Goal: Use online tool/utility

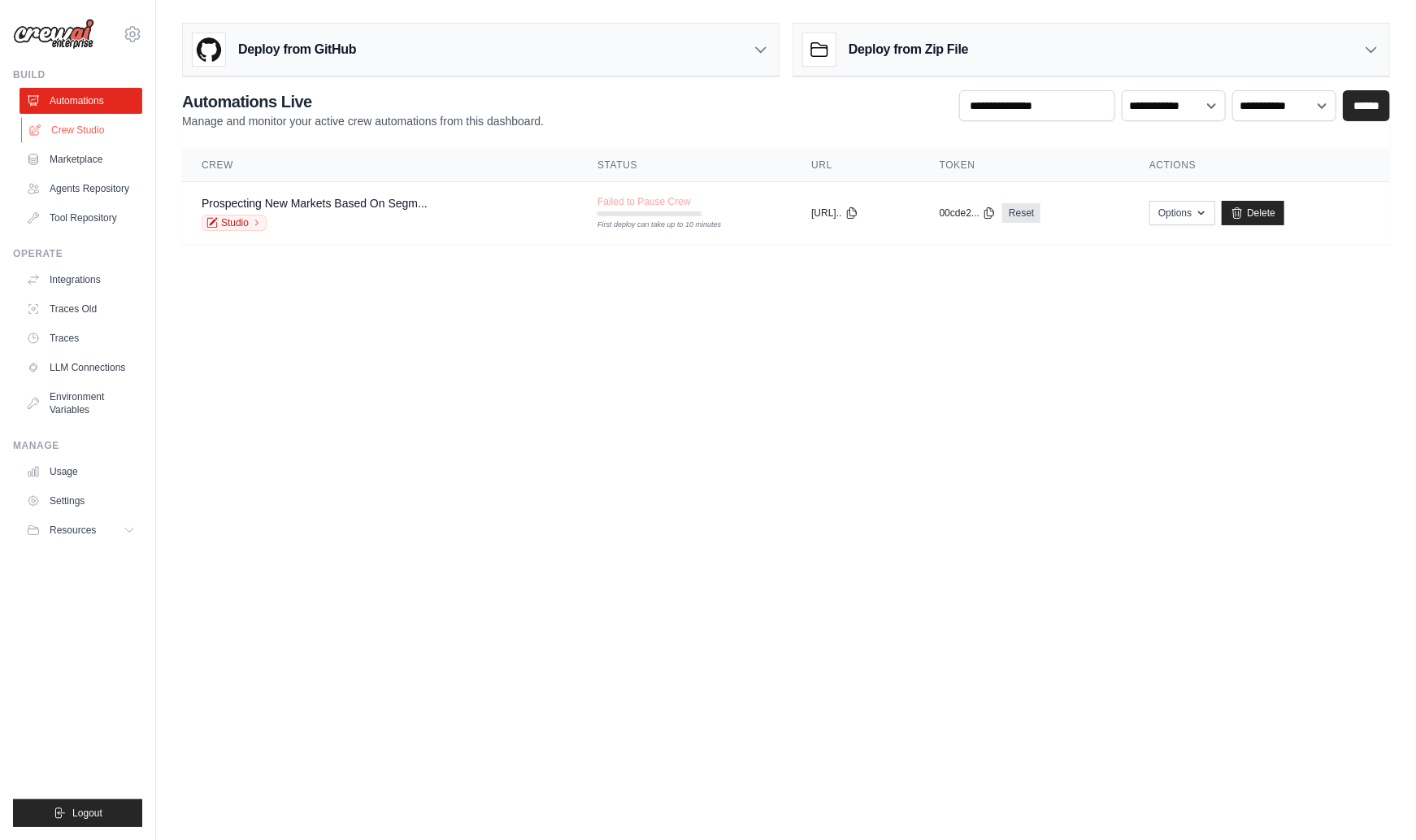
click at [75, 131] on link "Crew Studio" at bounding box center [82, 130] width 123 height 26
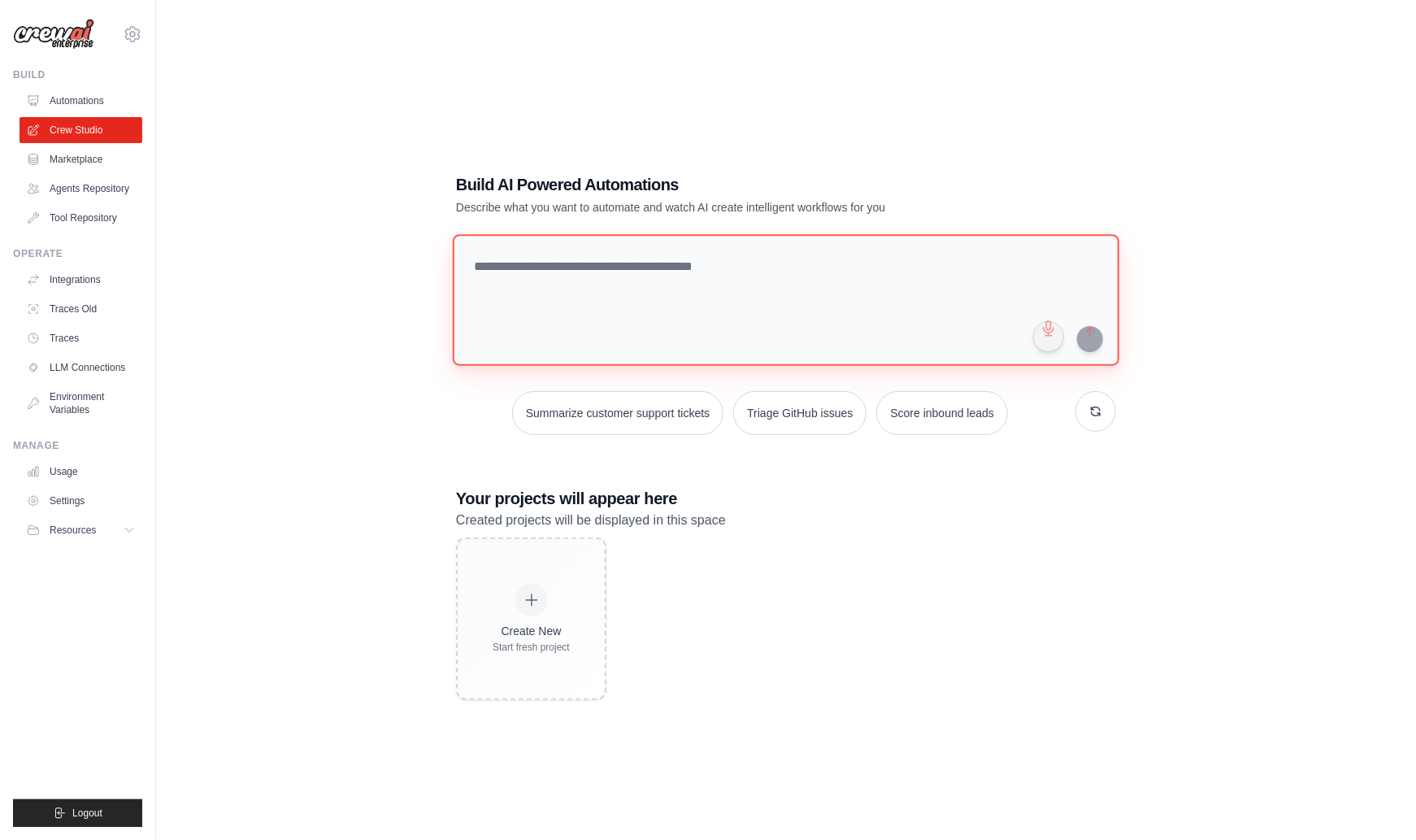
click at [627, 273] on textarea at bounding box center [786, 300] width 666 height 131
type textarea "*****"
type textarea "*"
type textarea "**********"
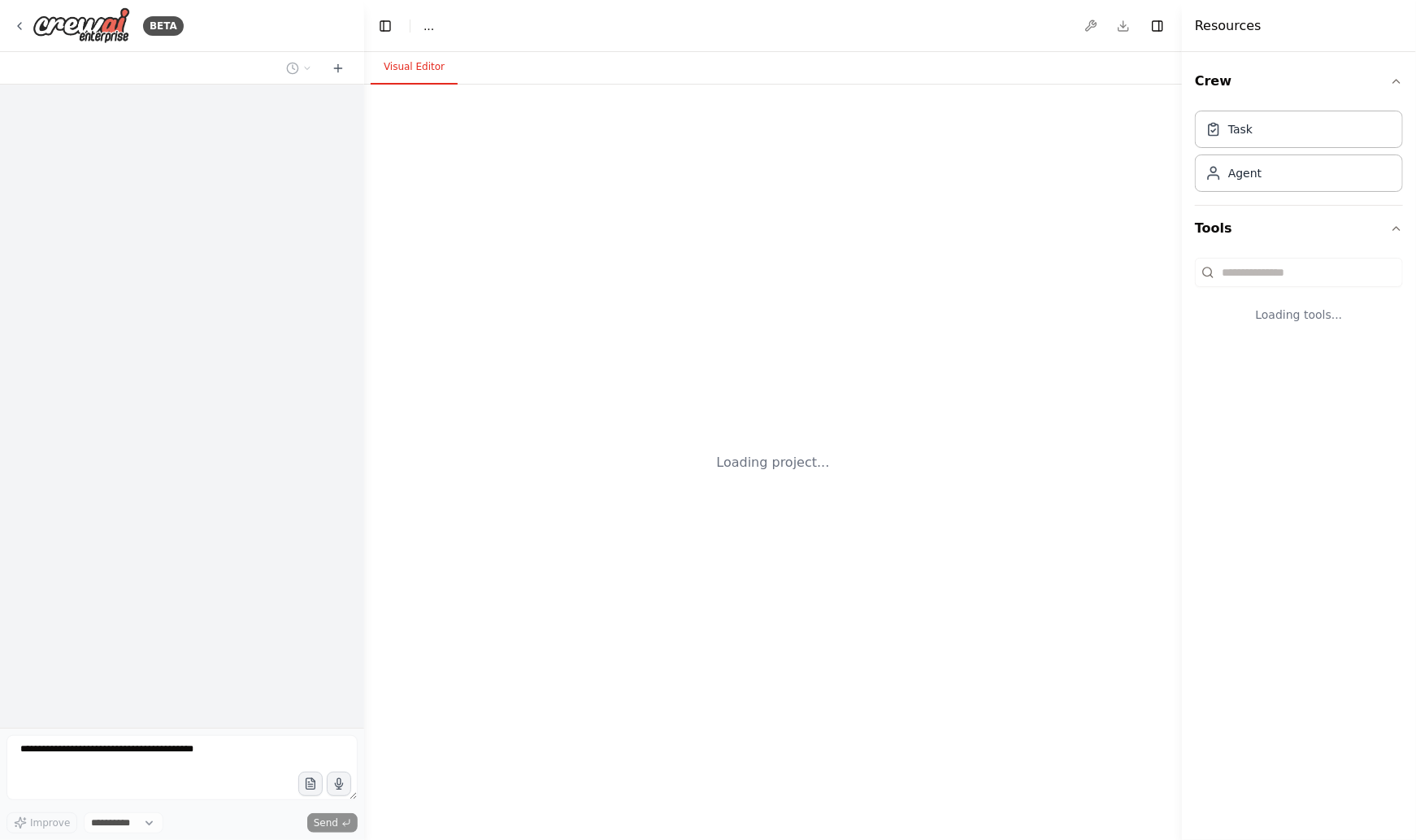
select select "****"
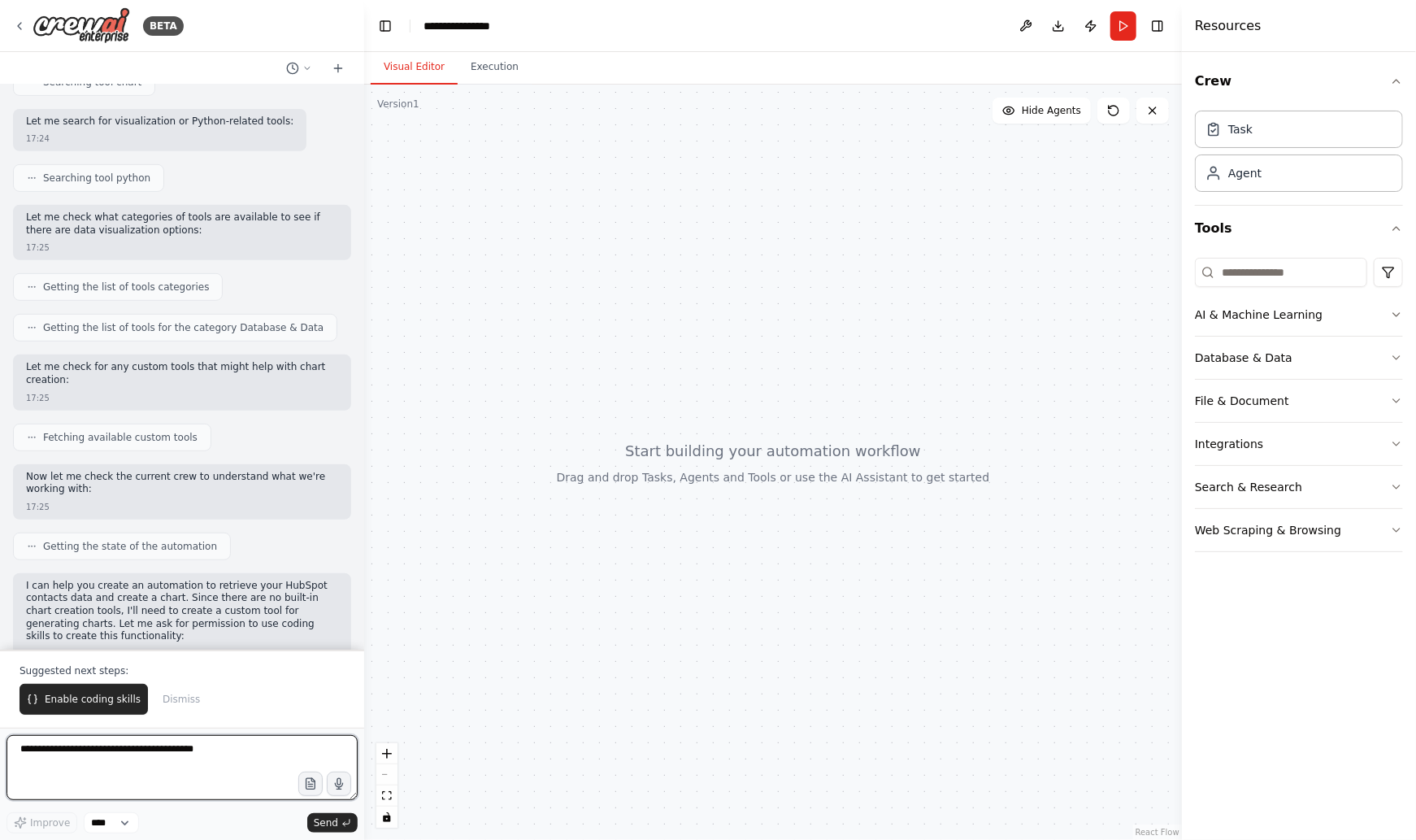
scroll to position [398, 0]
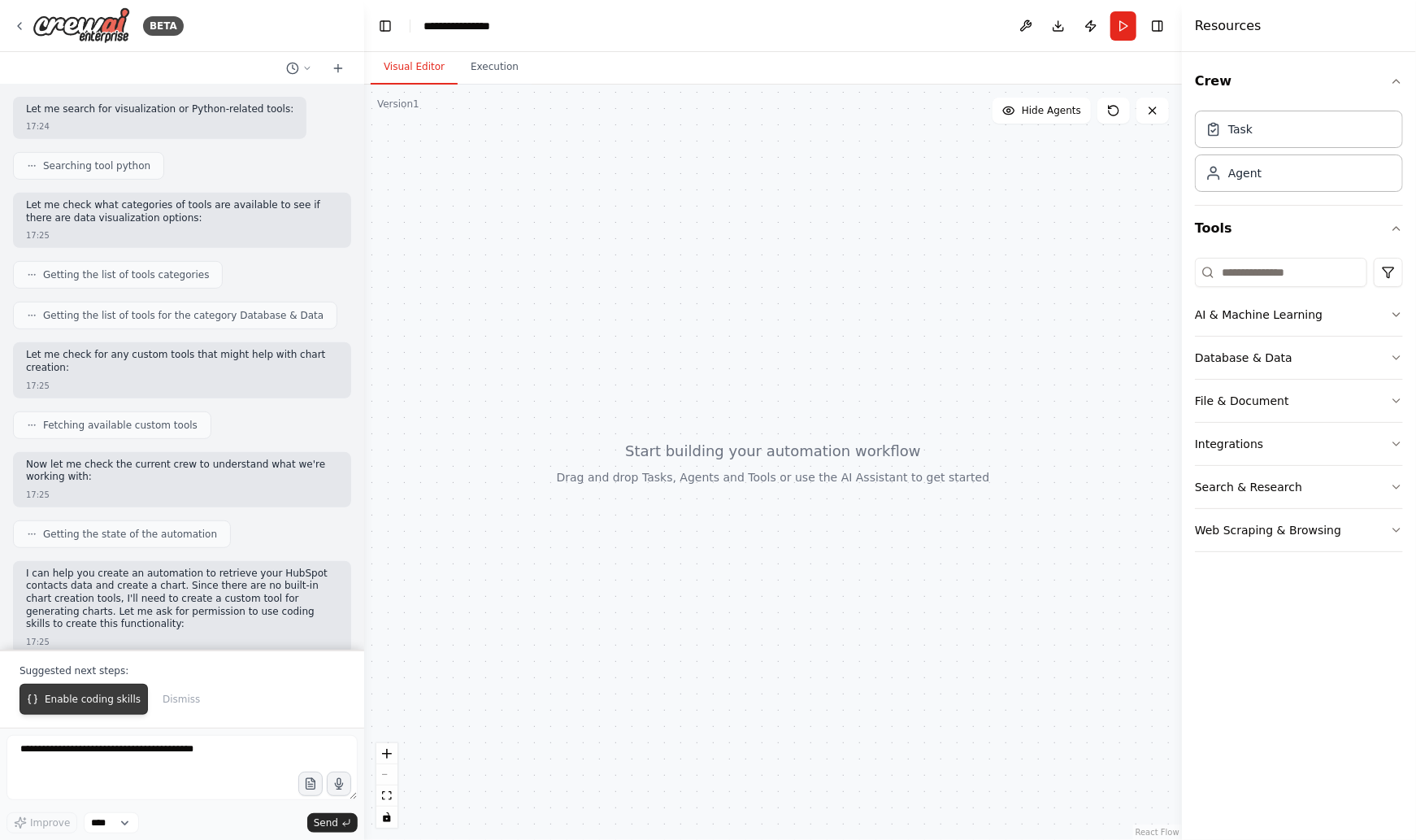
click at [81, 705] on span "Enable coding skills" at bounding box center [92, 700] width 96 height 13
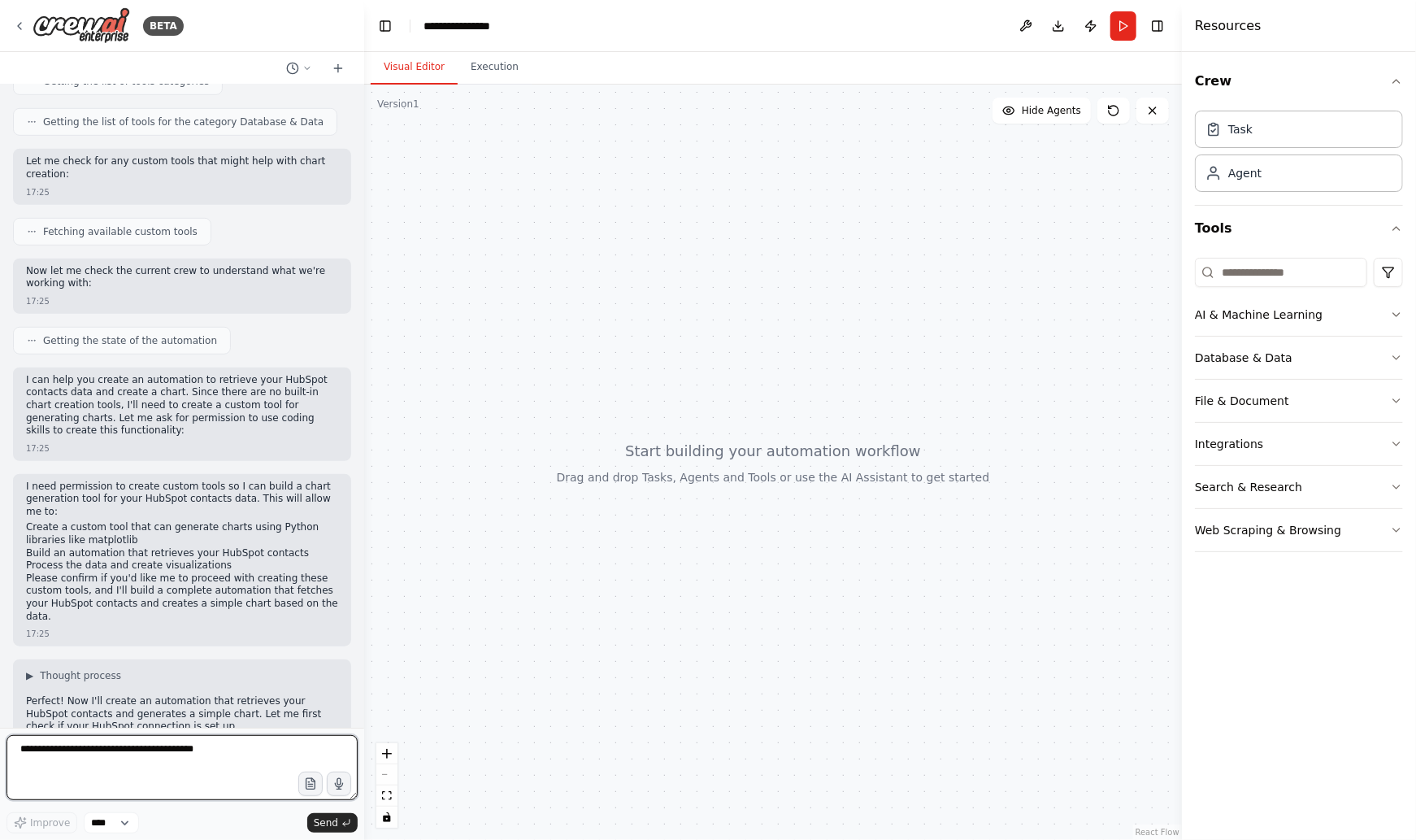
scroll to position [605, 0]
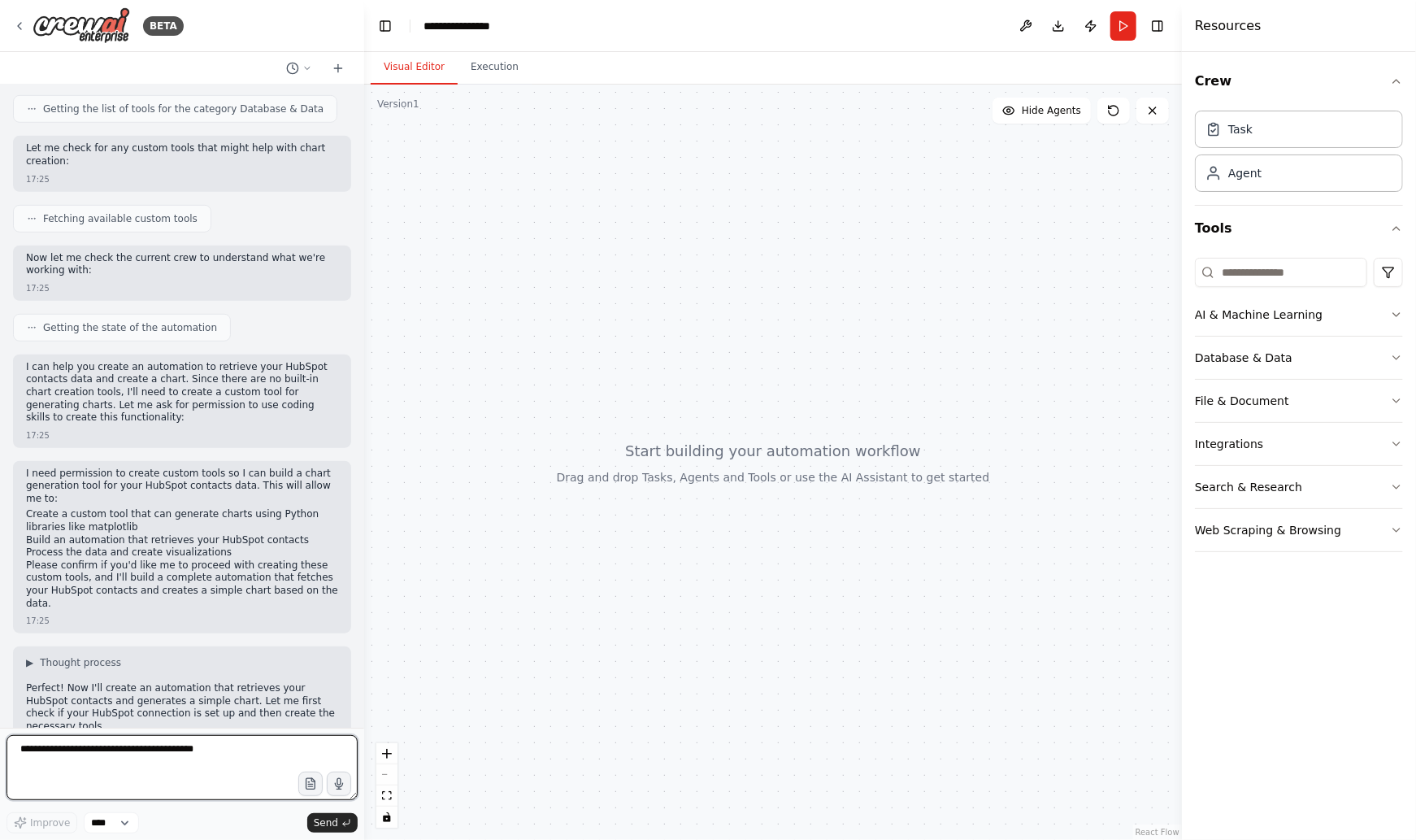
click at [44, 749] on textarea at bounding box center [182, 767] width 352 height 65
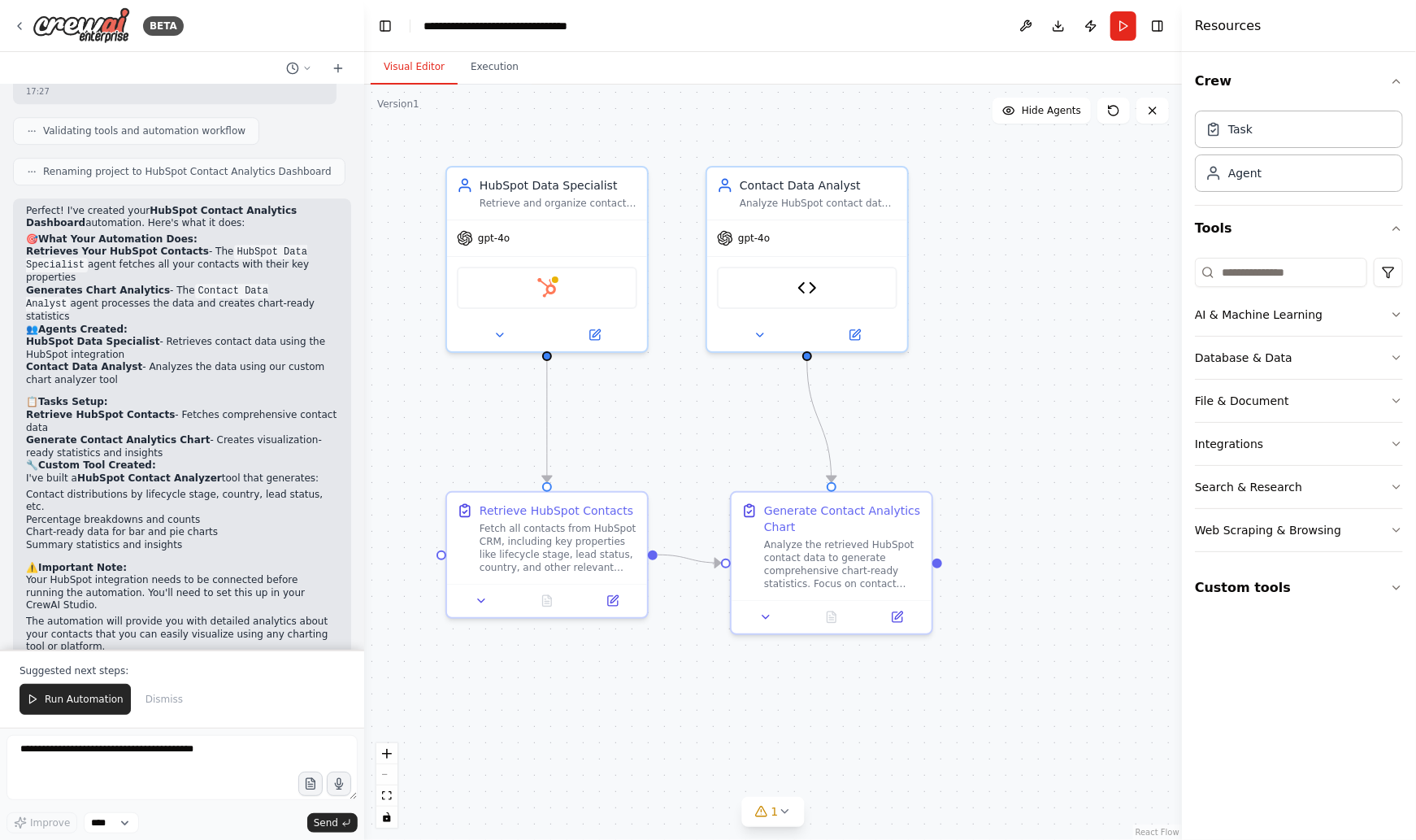
scroll to position [2670, 0]
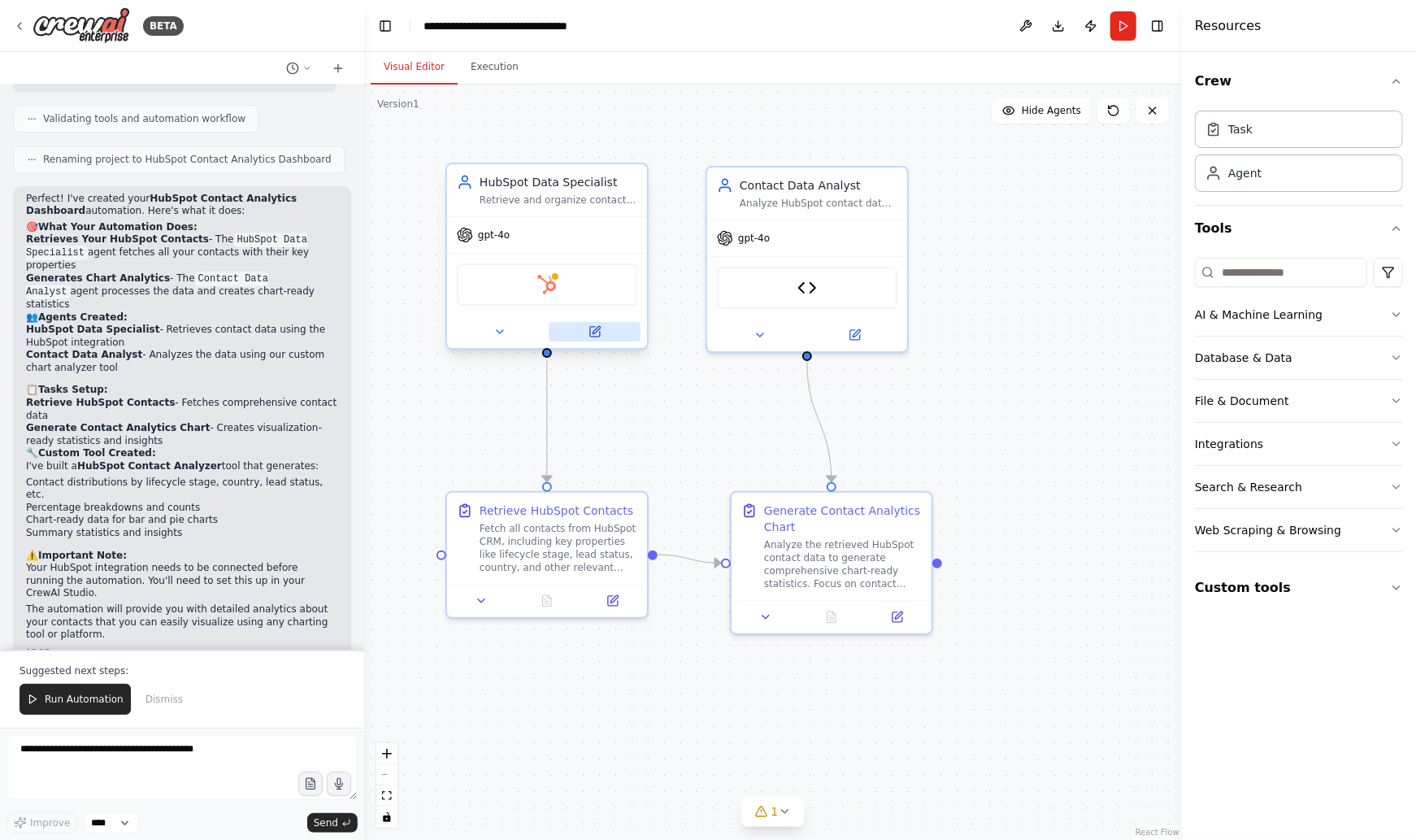
click at [592, 332] on icon at bounding box center [596, 329] width 7 height 7
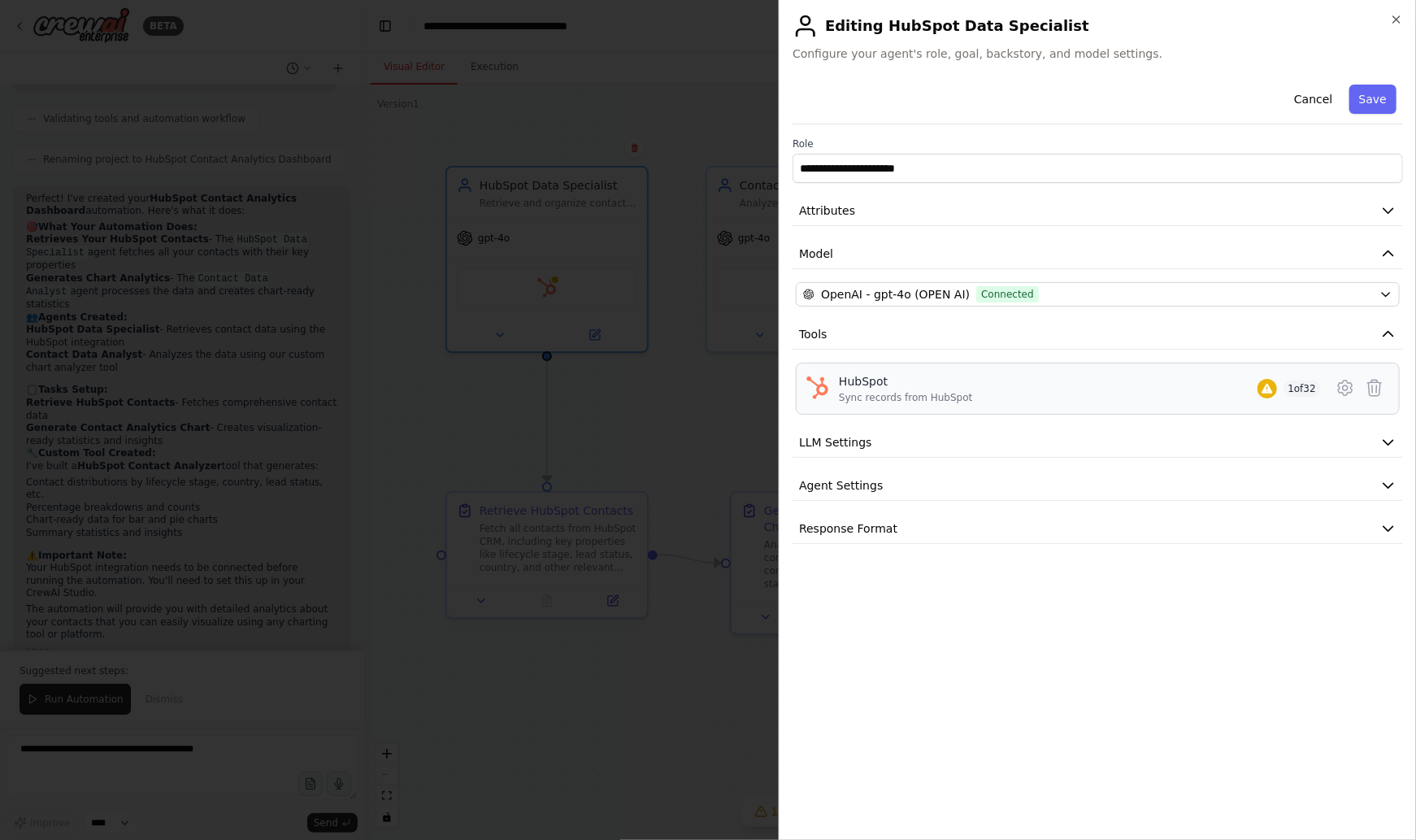
click at [950, 382] on div "HubSpot" at bounding box center [906, 381] width 133 height 17
click at [1342, 386] on icon at bounding box center [1345, 387] width 19 height 19
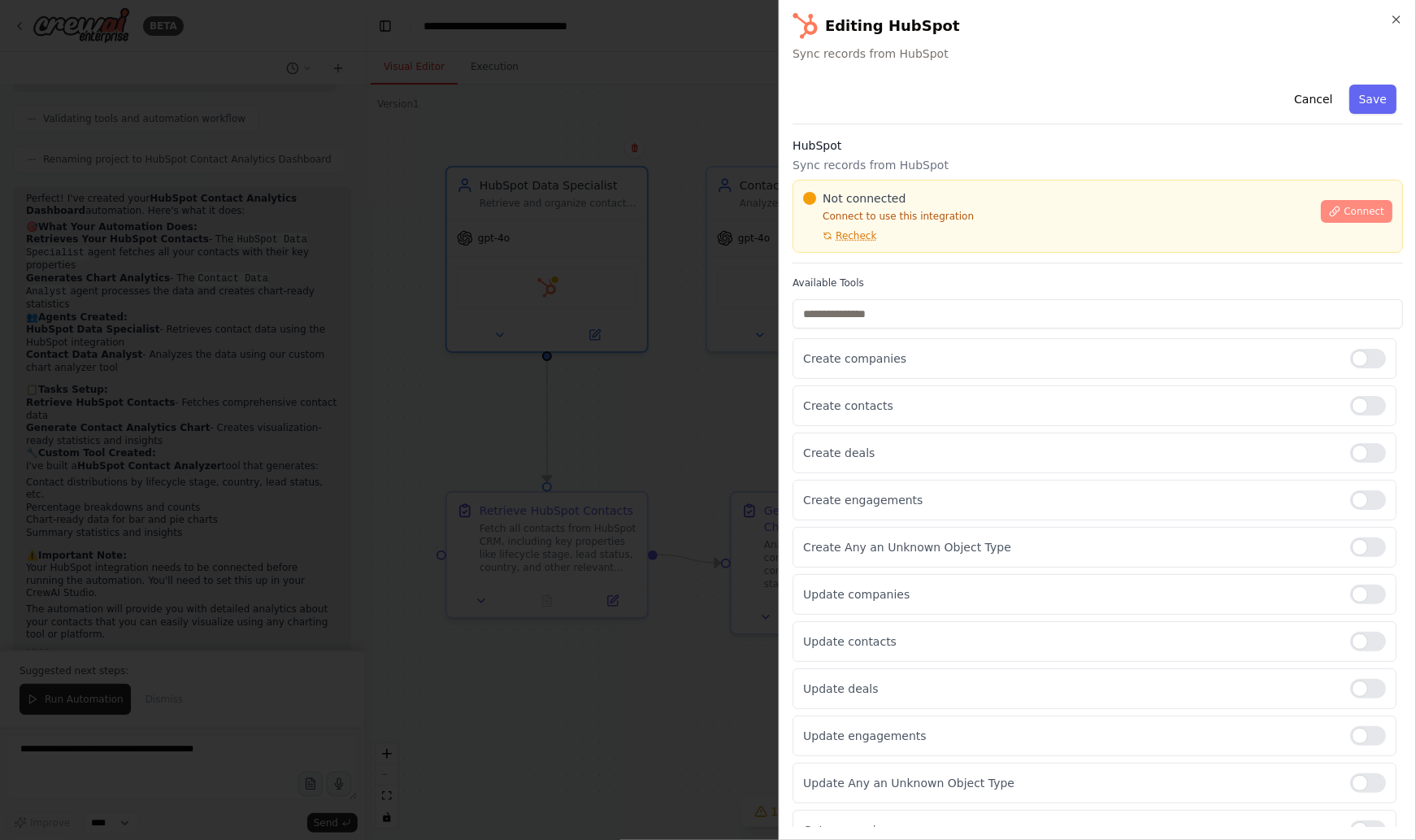
click at [1367, 213] on span "Connect" at bounding box center [1364, 212] width 41 height 13
click at [903, 284] on label "Available Tools" at bounding box center [1098, 283] width 611 height 13
click at [901, 282] on label "Available Tools" at bounding box center [1098, 283] width 611 height 13
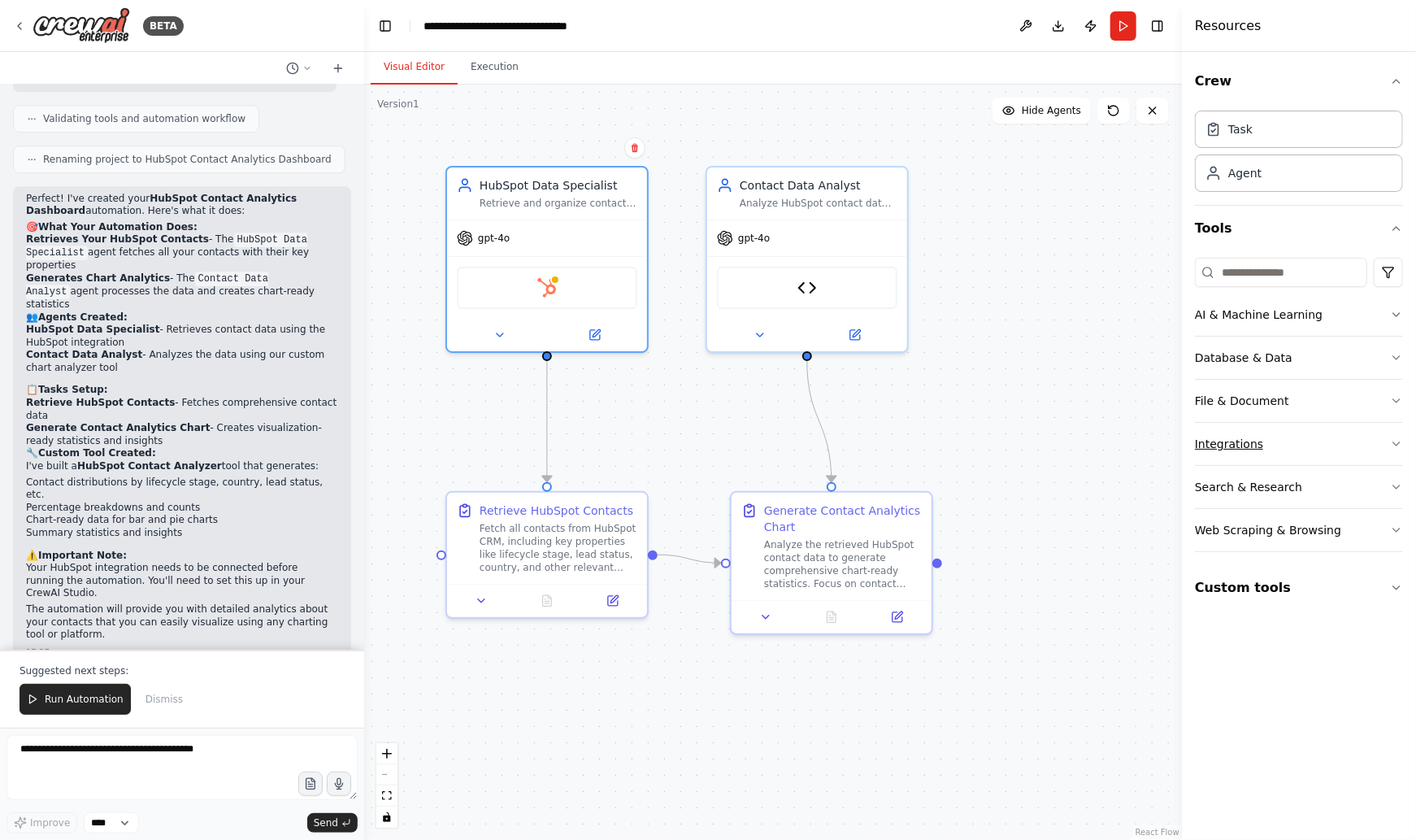
click at [1380, 442] on button "Integrations" at bounding box center [1299, 444] width 208 height 42
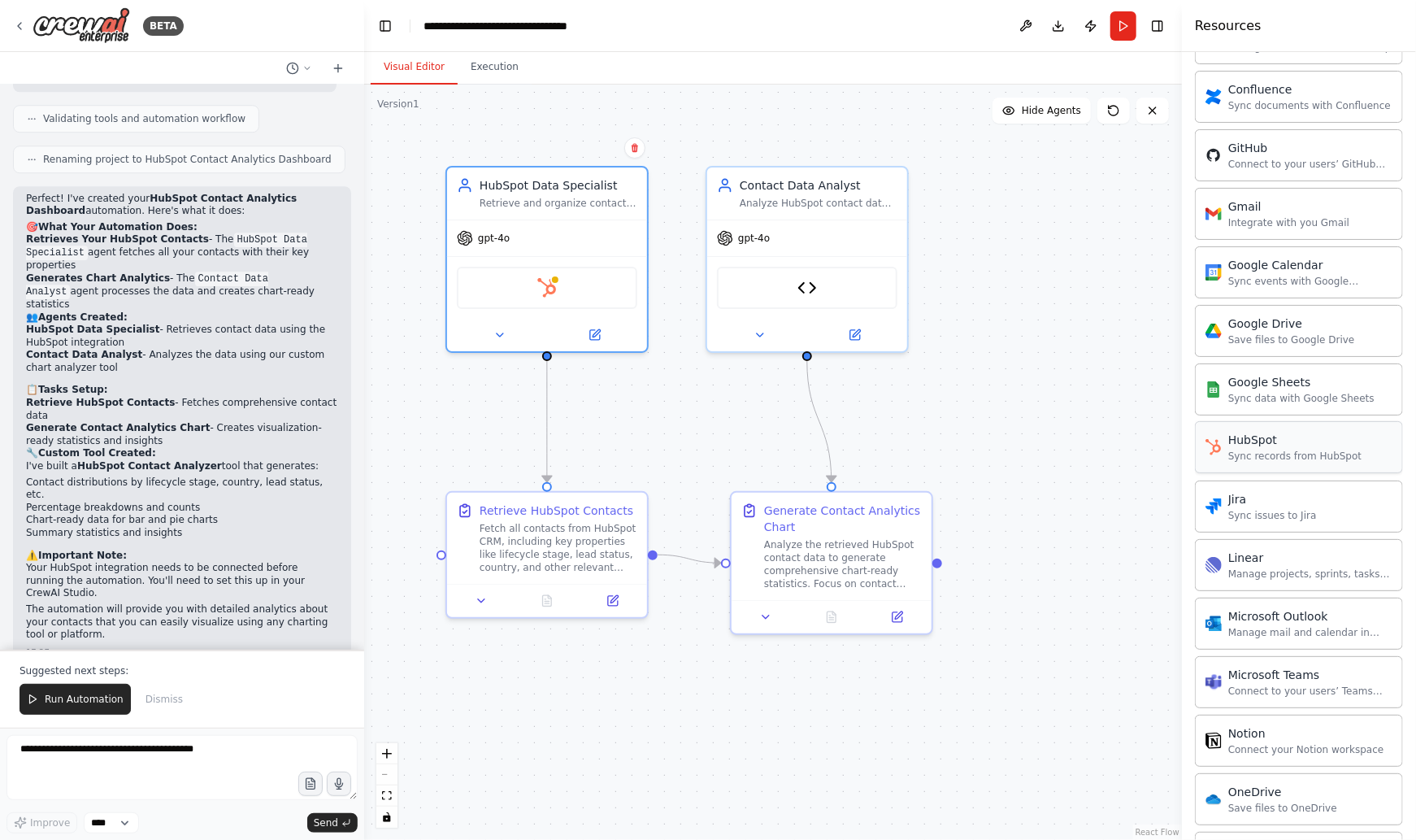
scroll to position [578, 0]
click at [58, 699] on span "Run Automation" at bounding box center [84, 700] width 79 height 13
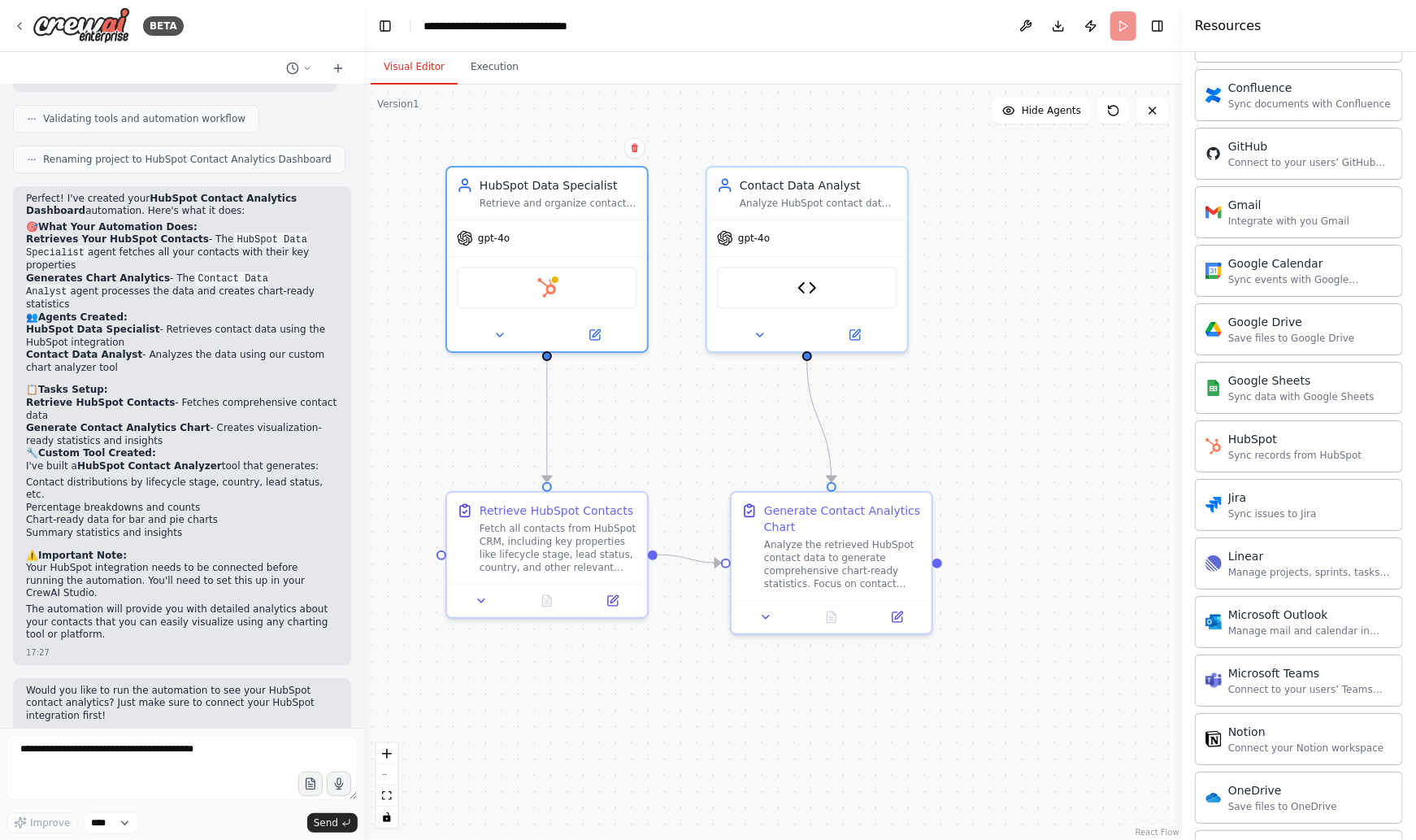
scroll to position [2592, 0]
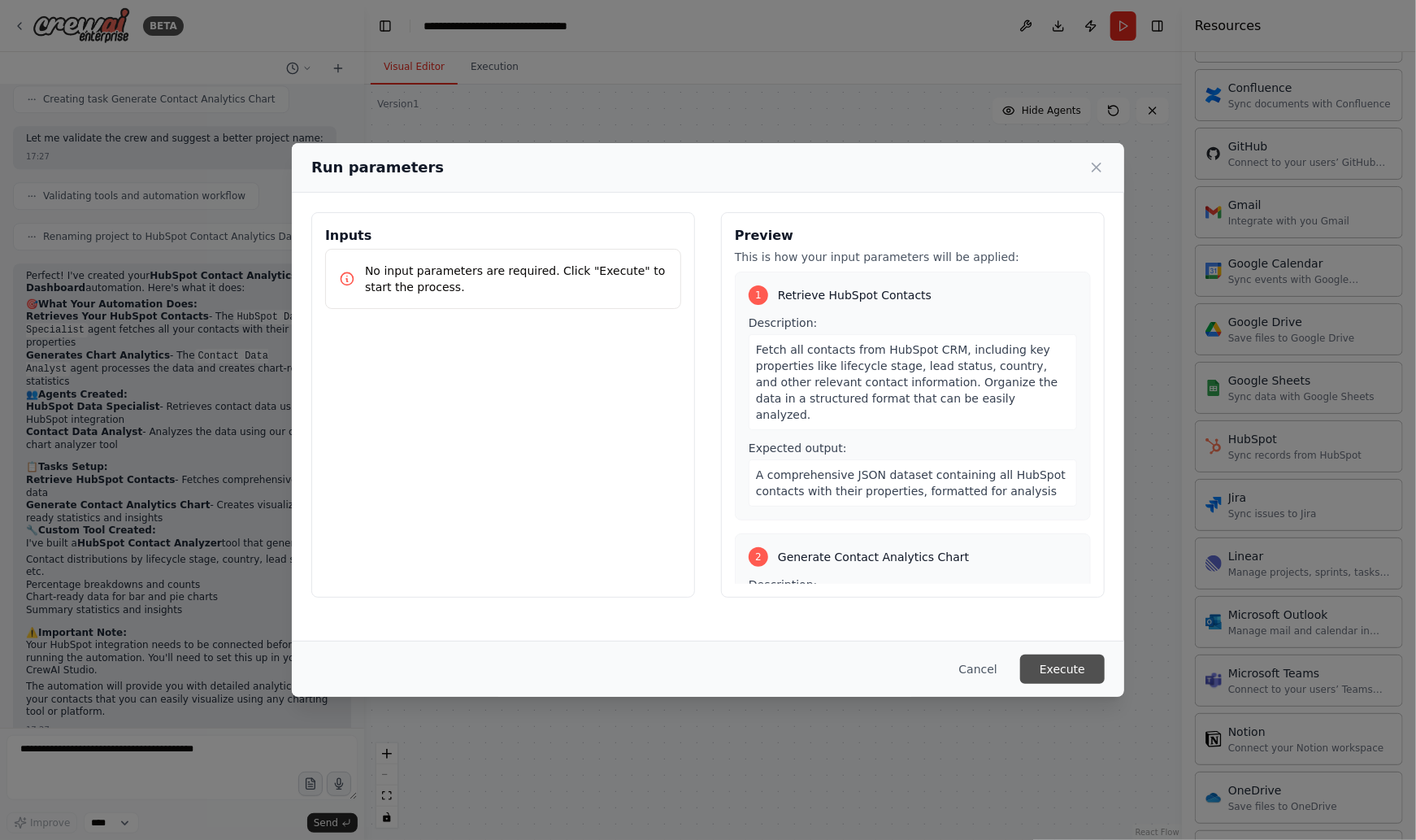
click at [1071, 671] on button "Execute" at bounding box center [1063, 669] width 85 height 29
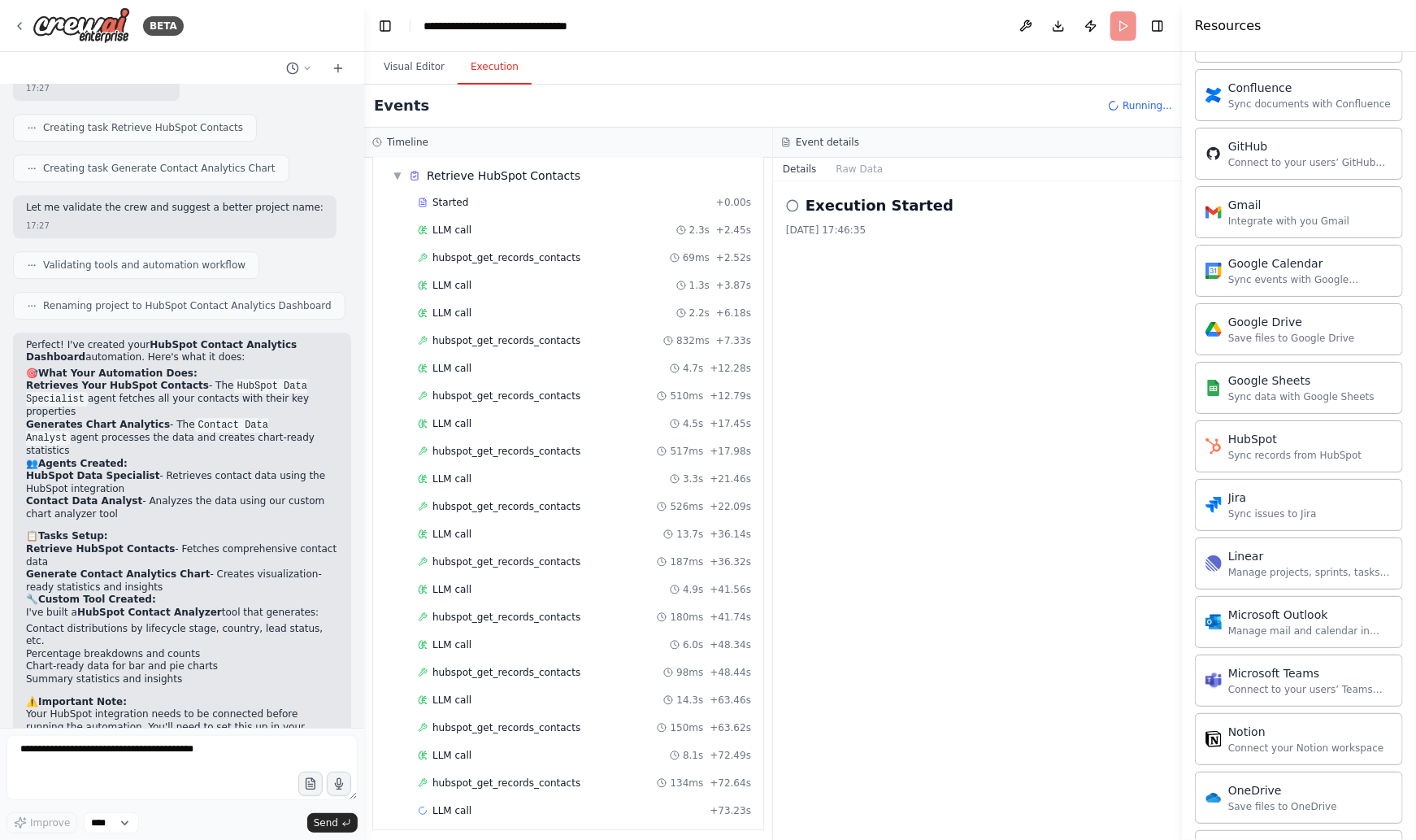
scroll to position [2520, 0]
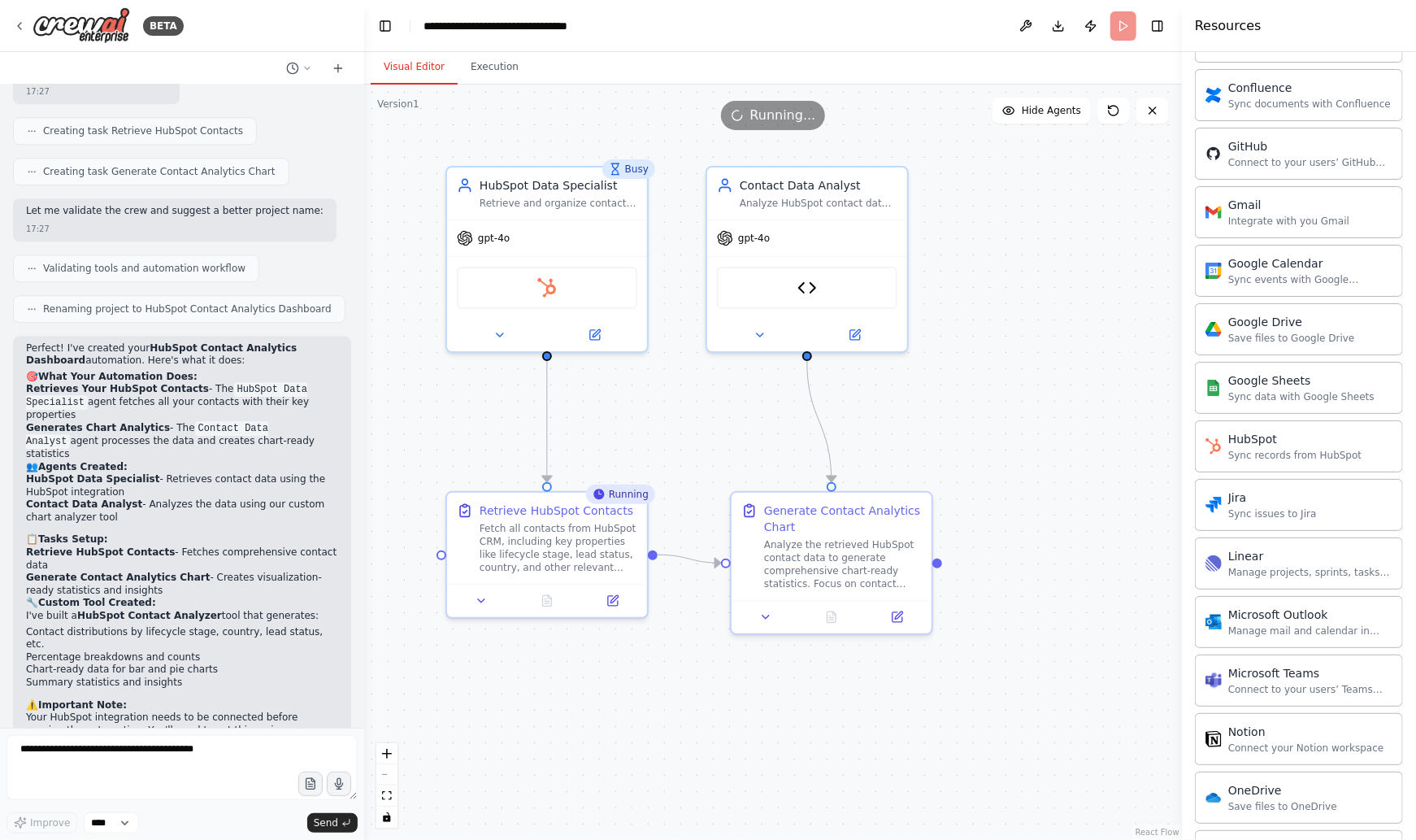
click at [410, 68] on button "Visual Editor" at bounding box center [414, 67] width 87 height 34
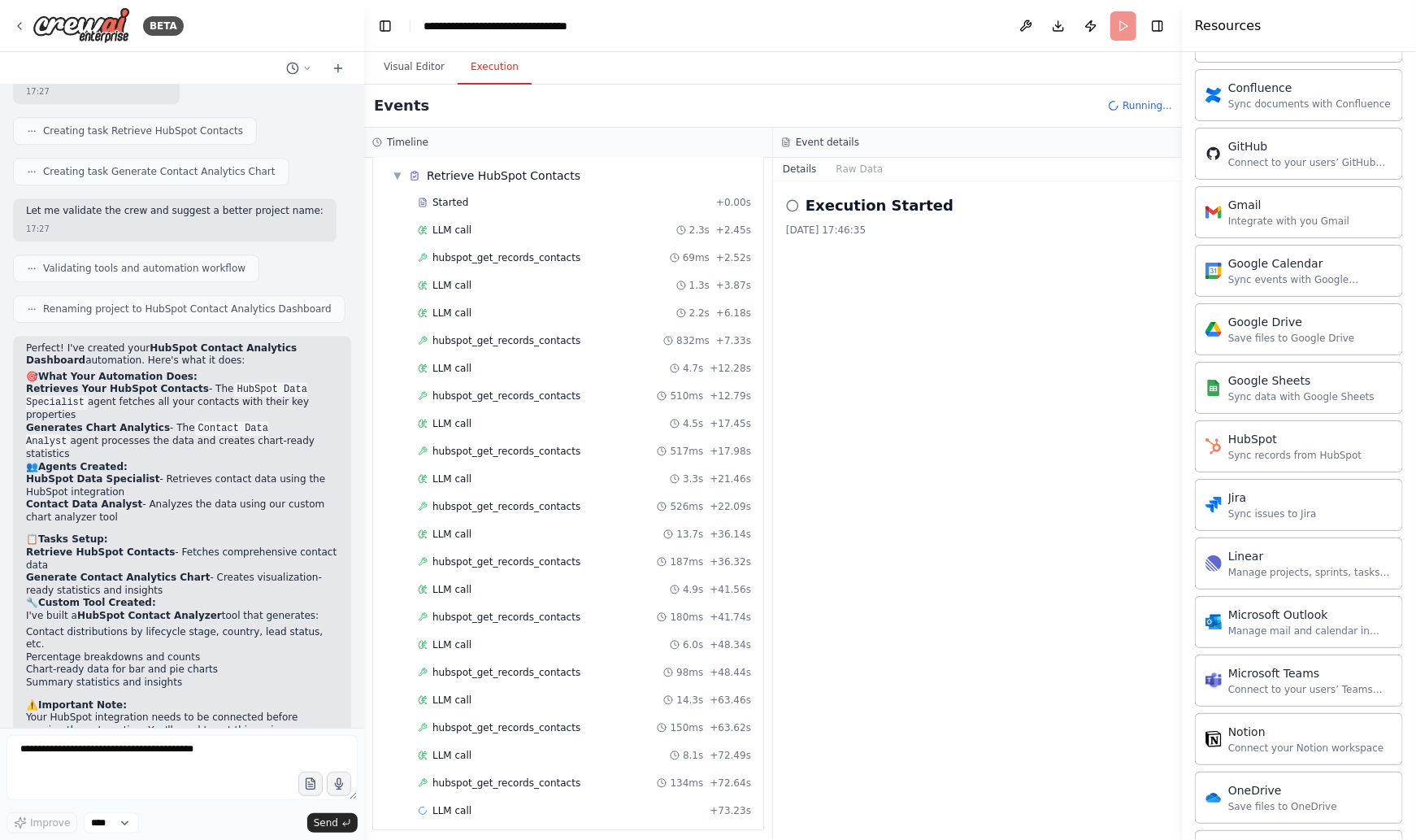
click at [492, 71] on button "Execution" at bounding box center [494, 67] width 74 height 34
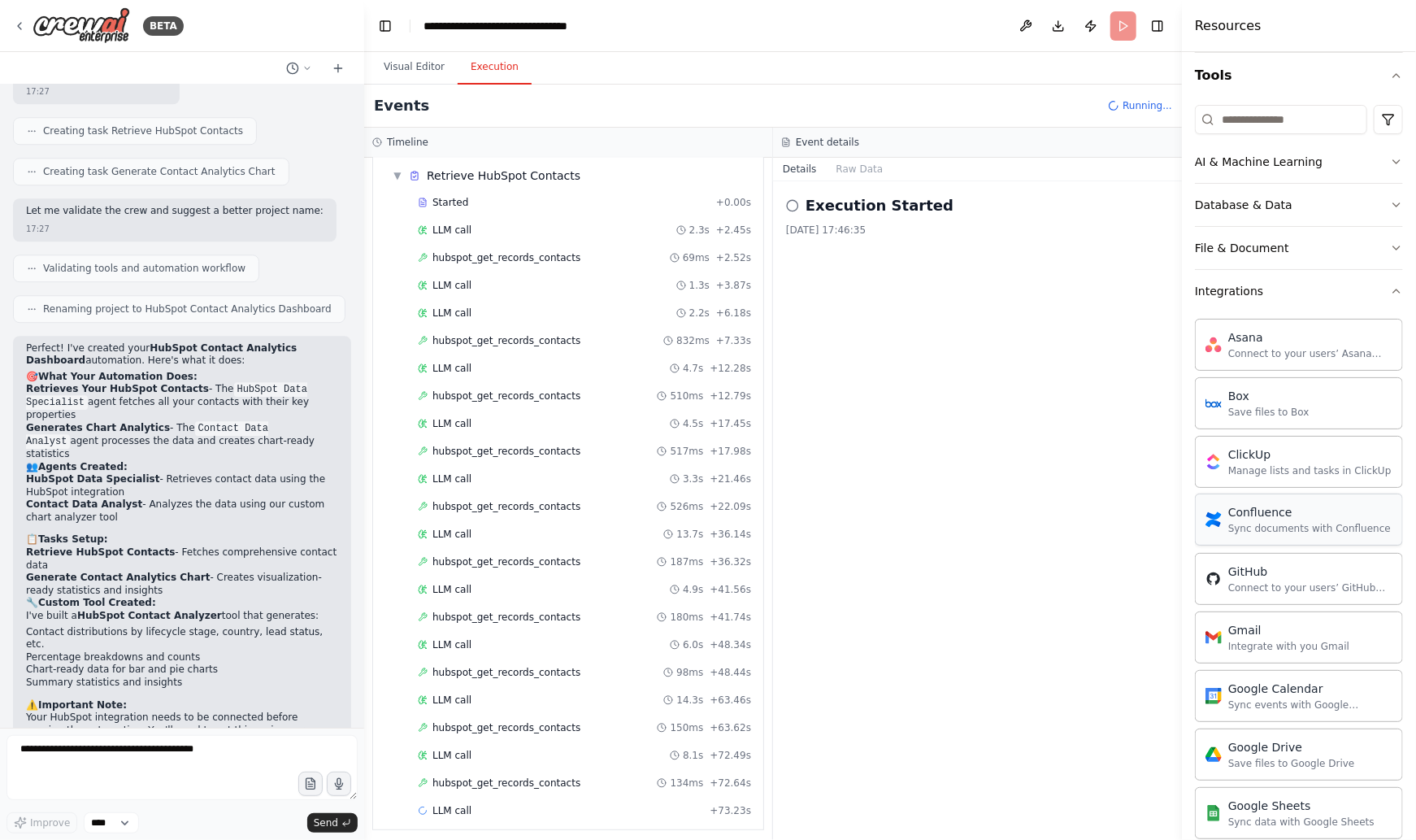
scroll to position [0, 0]
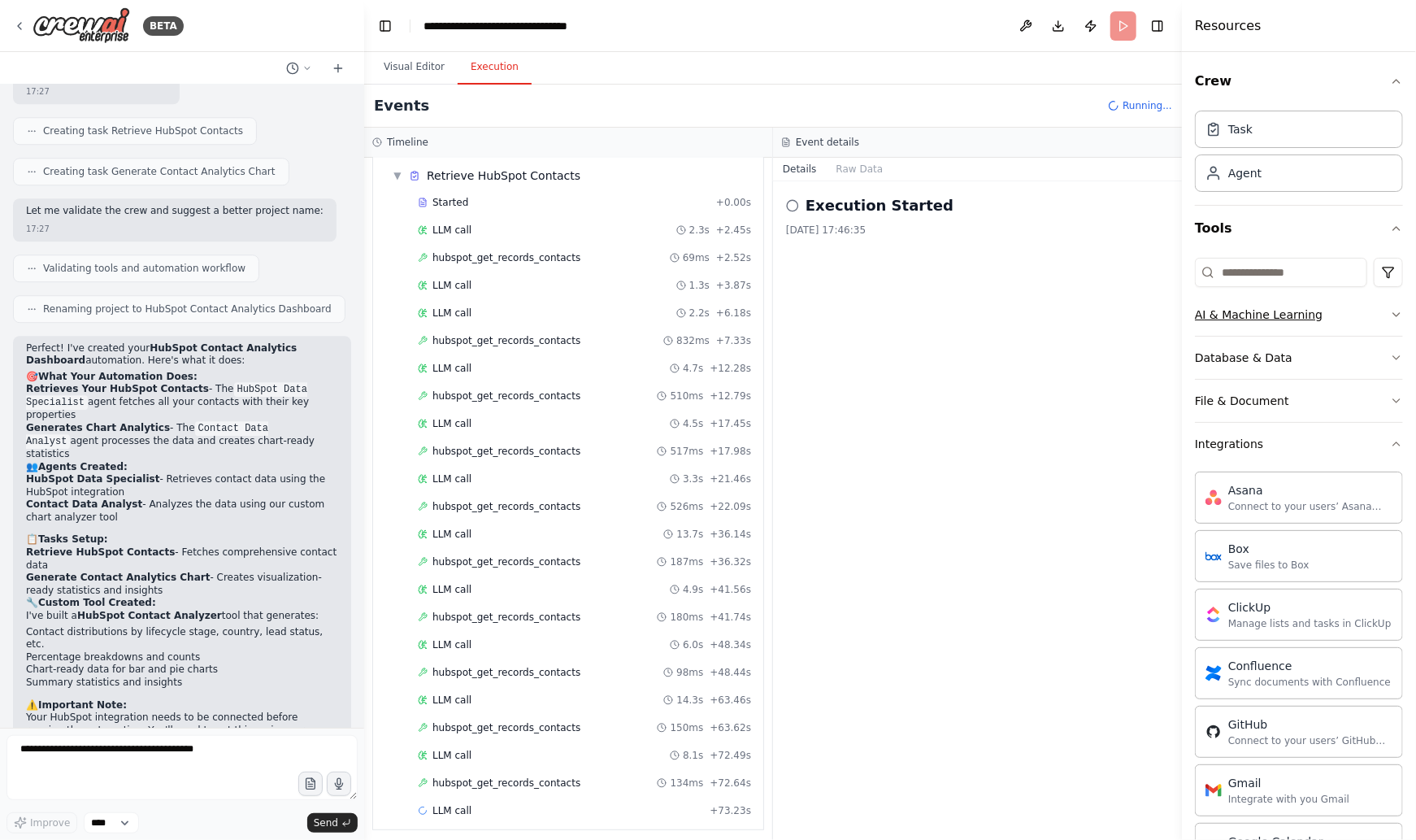
click at [1396, 311] on icon "button" at bounding box center [1397, 315] width 13 height 13
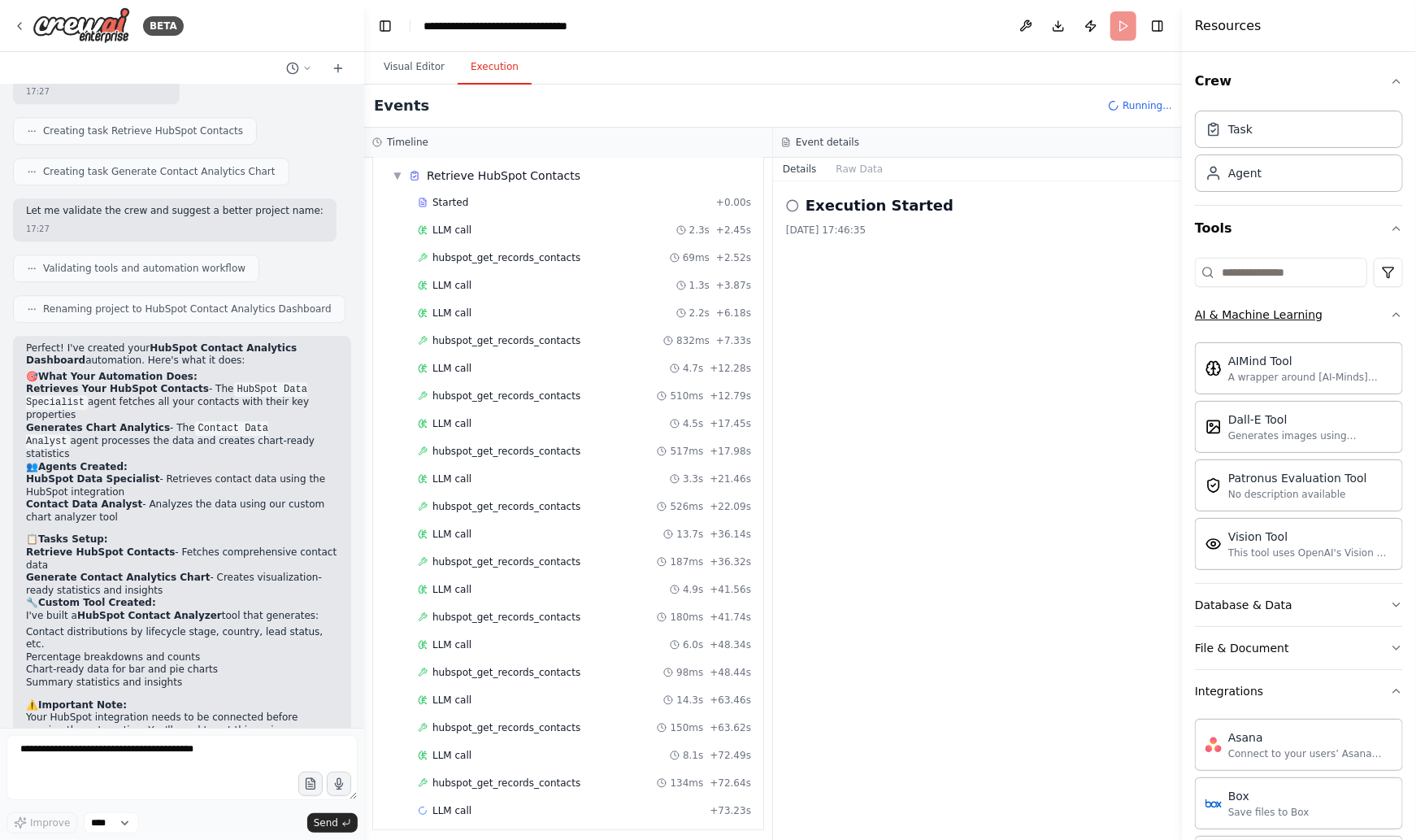
click at [1396, 311] on icon "button" at bounding box center [1397, 315] width 13 height 13
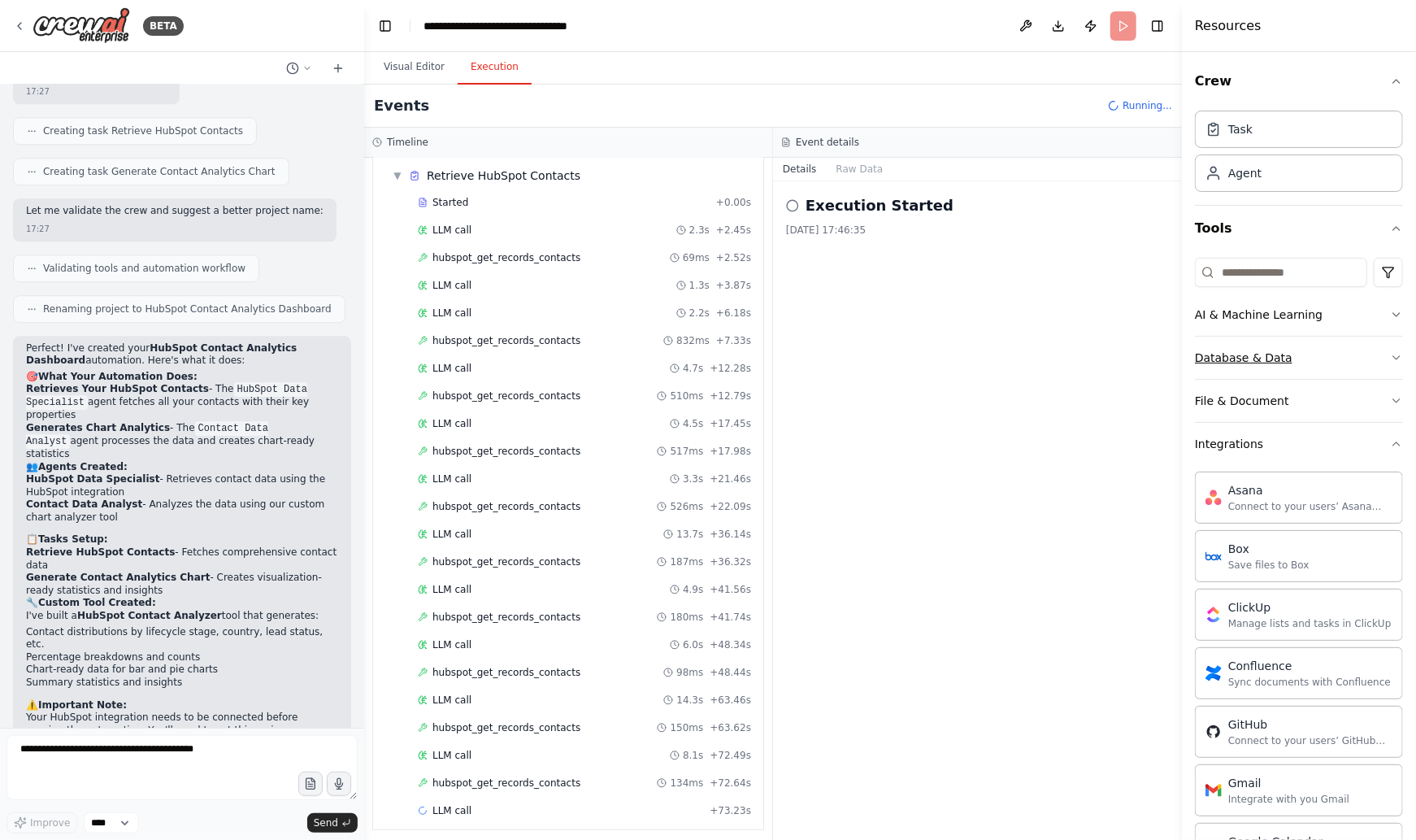
click at [1394, 356] on icon "button" at bounding box center [1397, 357] width 7 height 3
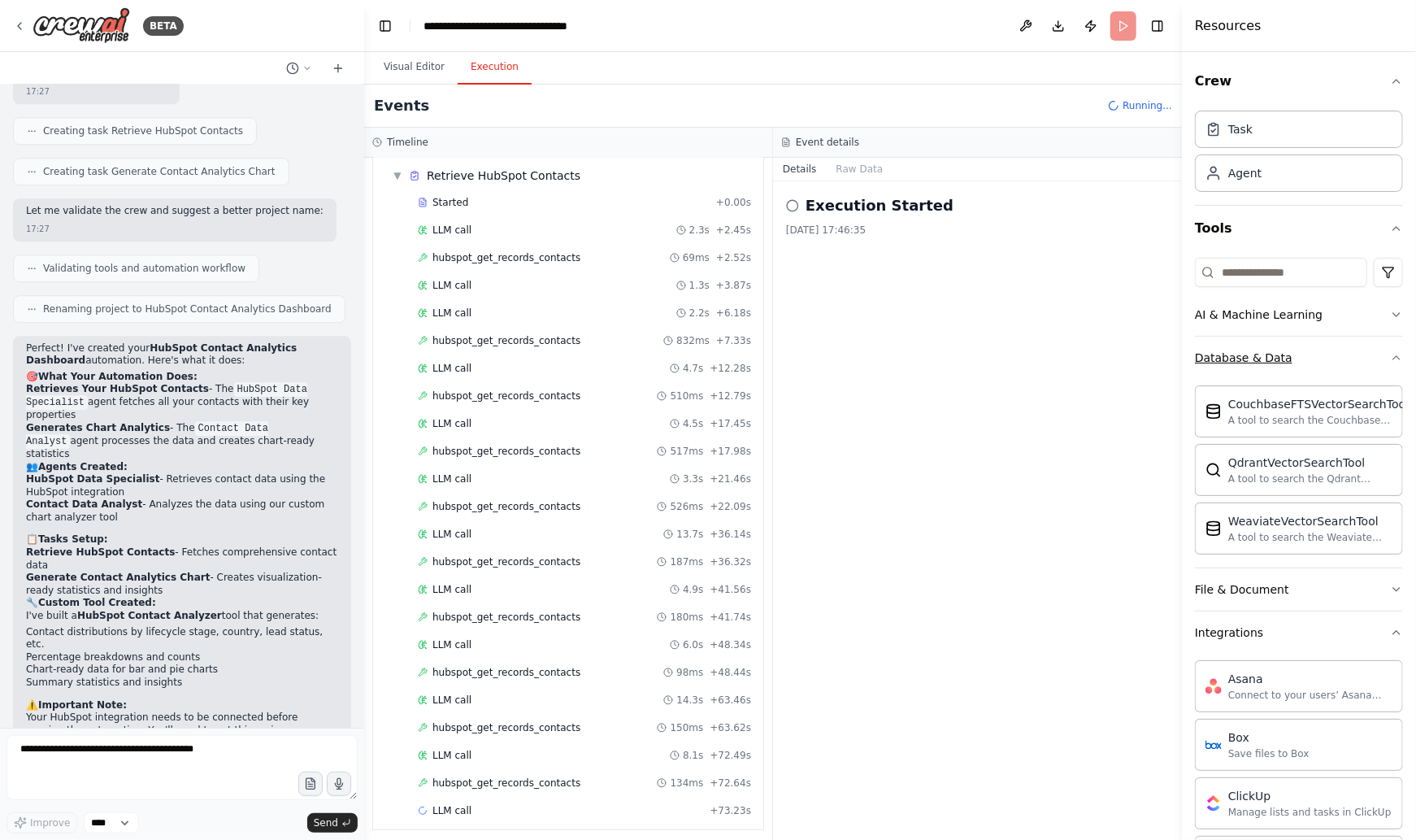
click at [1394, 356] on icon "button" at bounding box center [1397, 358] width 13 height 13
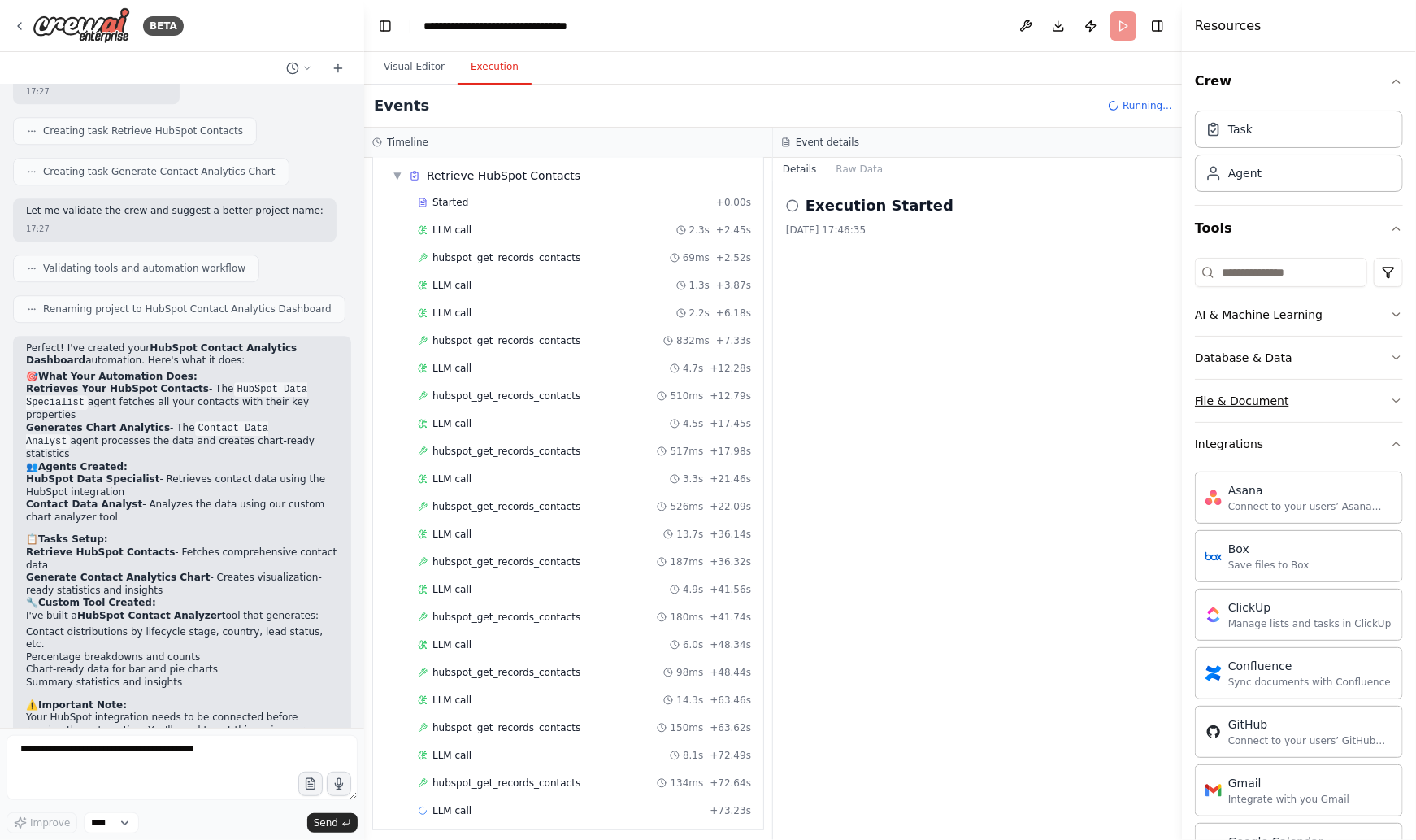
click at [1394, 400] on icon "button" at bounding box center [1397, 400] width 13 height 13
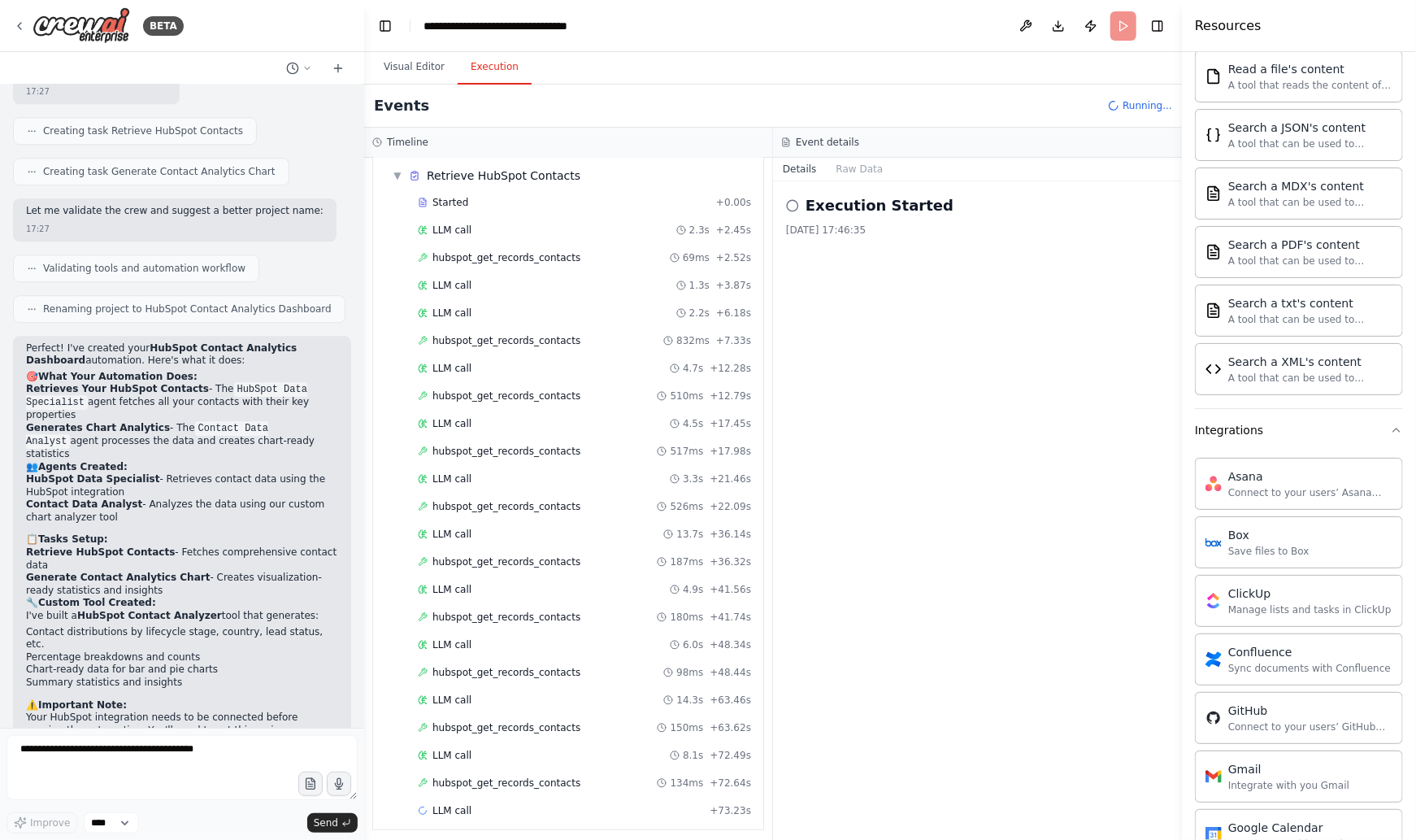
scroll to position [501, 0]
click at [1393, 418] on icon "button" at bounding box center [1397, 425] width 13 height 13
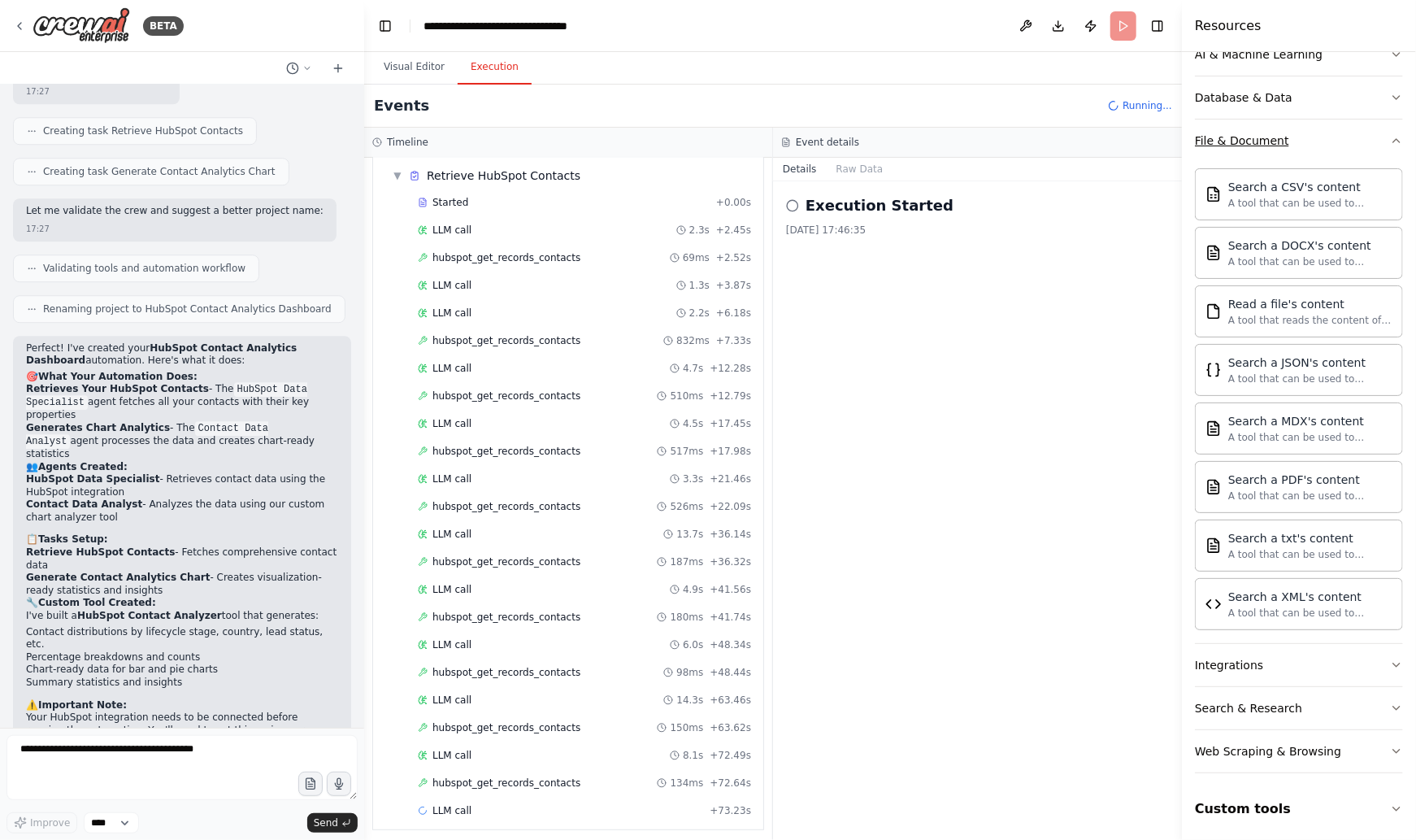
click at [1394, 142] on icon "button" at bounding box center [1397, 140] width 13 height 13
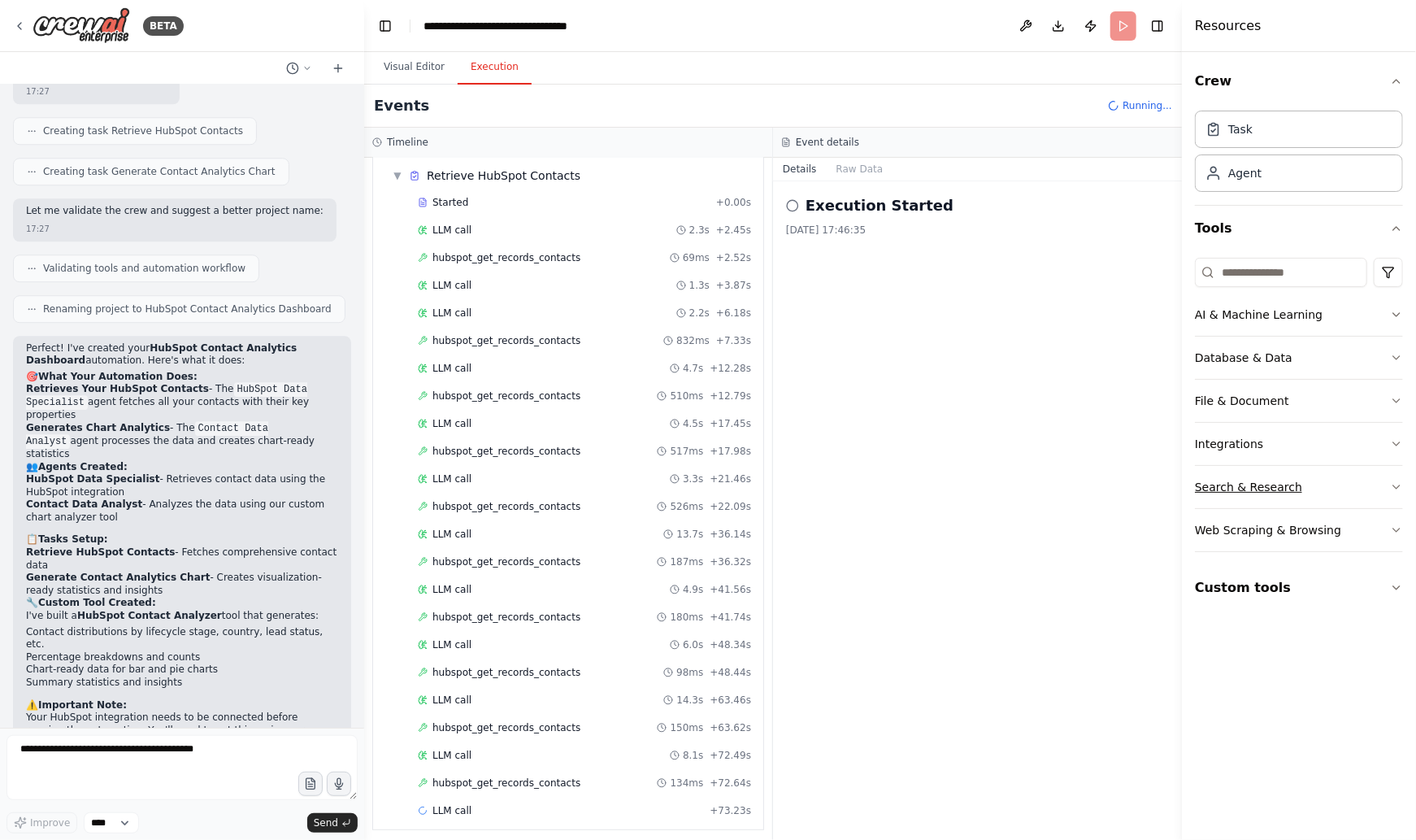
click at [1391, 486] on icon "button" at bounding box center [1397, 487] width 13 height 13
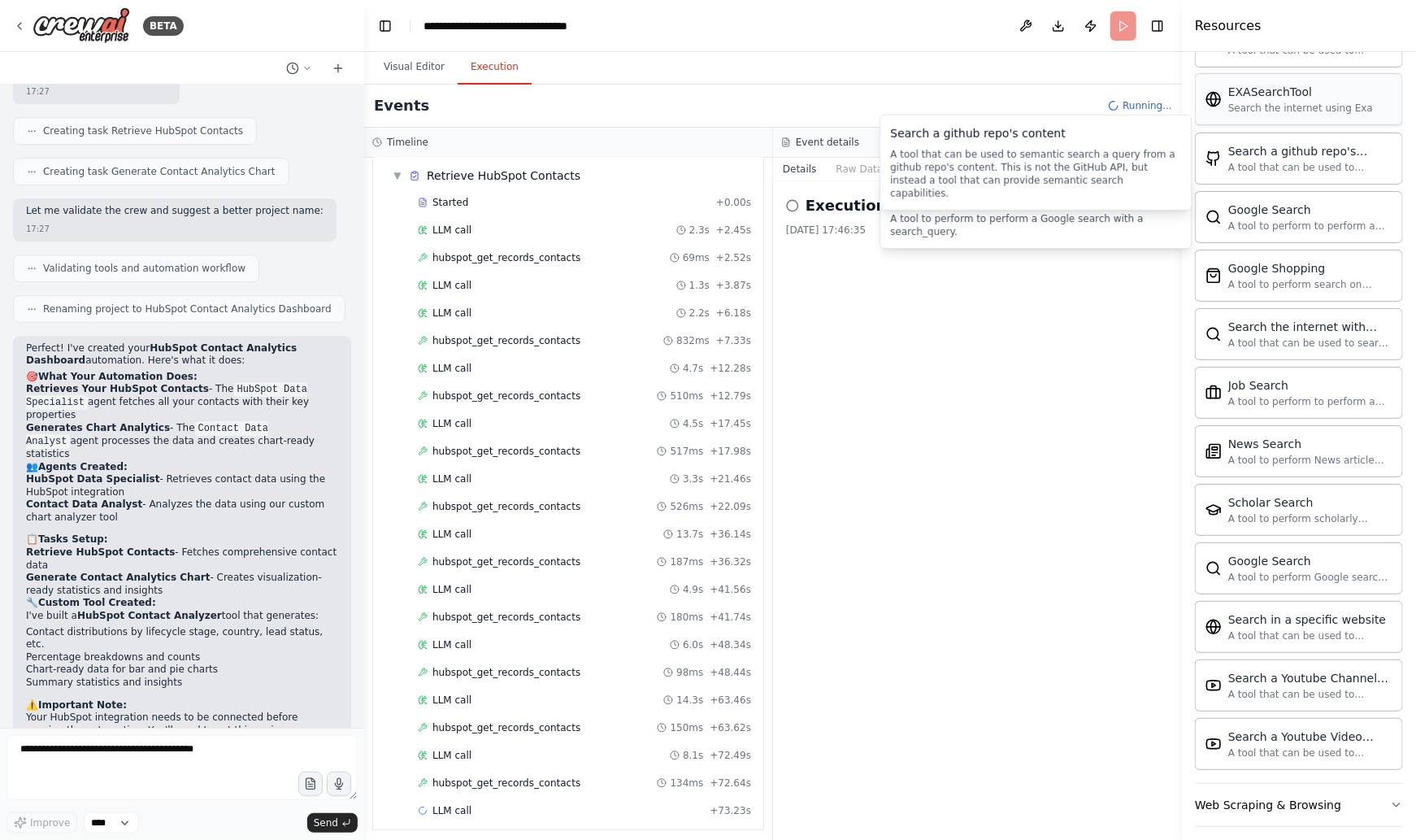
scroll to position [552, 0]
